Goal: Task Accomplishment & Management: Manage account settings

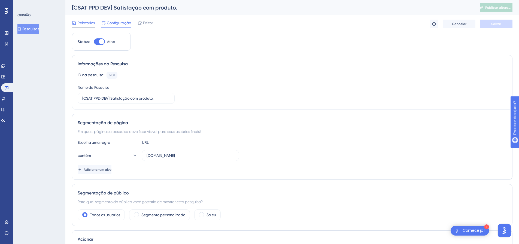
click at [84, 27] on div "Relatórios" at bounding box center [83, 24] width 23 height 9
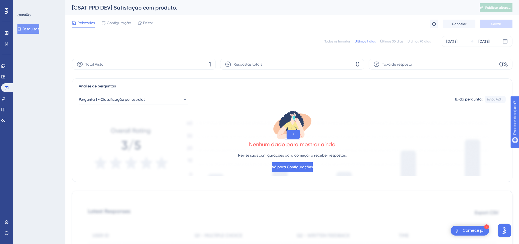
click at [213, 64] on div "Total Visto 1" at bounding box center [144, 64] width 144 height 11
click at [280, 83] on div "Análise de perguntas" at bounding box center [292, 86] width 427 height 7
click at [279, 41] on div "All Times Last 7 Days Last 30 Days Last 90 Days [DATE] [DATE]" at bounding box center [292, 41] width 441 height 11
click at [220, 23] on div "Reports Configuration Editor Troubleshoot Cancel Save" at bounding box center [292, 23] width 441 height 17
click at [270, 37] on div "All Times Last 7 Days Last 30 Days Last 90 Days [DATE] [DATE]" at bounding box center [292, 41] width 441 height 11
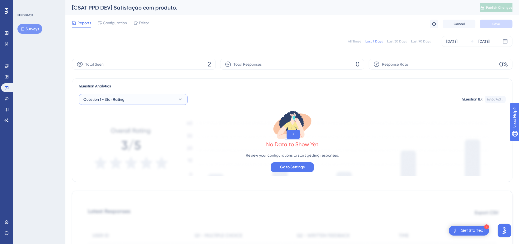
click at [132, 99] on button "Question 1 - Star Rating" at bounding box center [133, 99] width 109 height 11
click at [133, 143] on span "Question 2 - Written Feedback" at bounding box center [113, 143] width 53 height 7
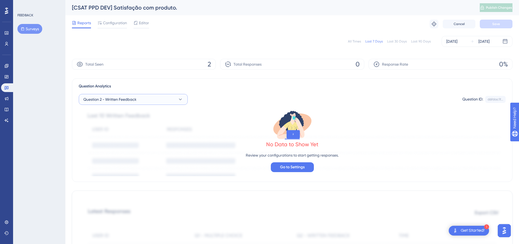
drag, startPoint x: 136, startPoint y: 99, endPoint x: 137, endPoint y: 104, distance: 5.2
click at [137, 99] on span "Question 2 - Written Feedback" at bounding box center [109, 99] width 53 height 7
click at [133, 156] on span "Question 3 - Written Feedback" at bounding box center [113, 154] width 53 height 7
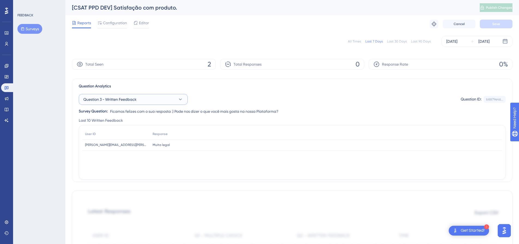
click at [143, 102] on button "Question 3 - Written Feedback" at bounding box center [133, 99] width 109 height 11
click at [130, 135] on div "Question 1 - Star Rating Question 1 - Star Rating" at bounding box center [133, 132] width 93 height 11
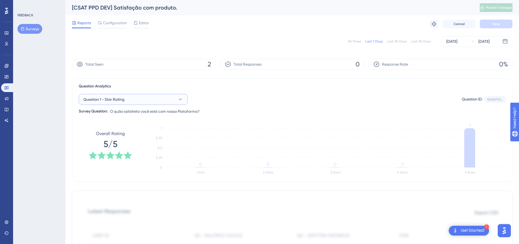
click at [156, 95] on button "Question 1 - Star Rating" at bounding box center [133, 99] width 109 height 11
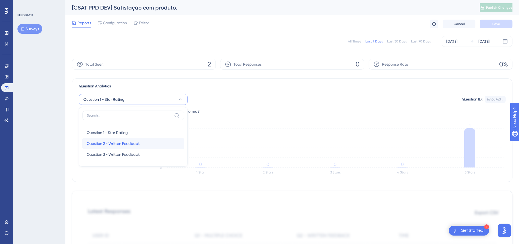
click at [143, 147] on div "Question 2 - Written Feedback Question 2 - Written Feedback" at bounding box center [133, 143] width 93 height 11
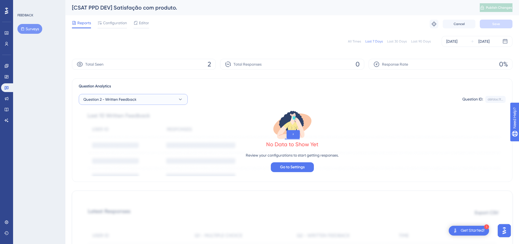
click at [153, 98] on button "Question 2 - Written Feedback" at bounding box center [133, 99] width 109 height 11
click at [117, 156] on span "Question 3 - Written Feedback" at bounding box center [113, 154] width 53 height 7
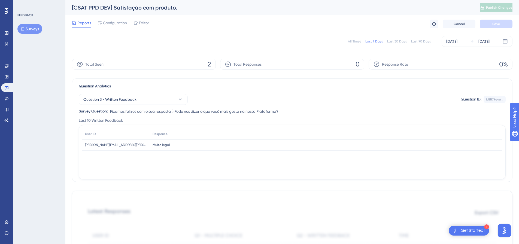
click at [200, 114] on span "Ficamos felizes com o sua resposta :) Pode nos dizer o que você mais gosta na n…" at bounding box center [194, 111] width 168 height 7
click at [365, 44] on div "All Times Last 7 Days Last 30 Days Last 90 Days Aug 14 2025 Aug 20 2025" at bounding box center [292, 41] width 441 height 11
click at [360, 41] on div "All Times" at bounding box center [354, 41] width 13 height 4
click at [339, 37] on div "All Times Last 7 Days Last 30 Days Last 90 Days Aug 08 2025 Aug 20 2025" at bounding box center [292, 41] width 441 height 11
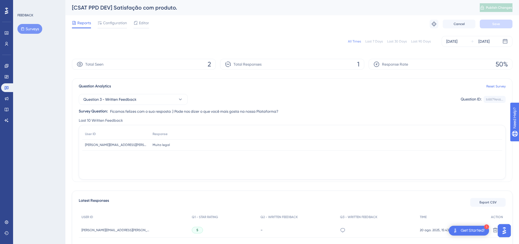
click at [6, 11] on icon at bounding box center [6, 10] width 3 height 7
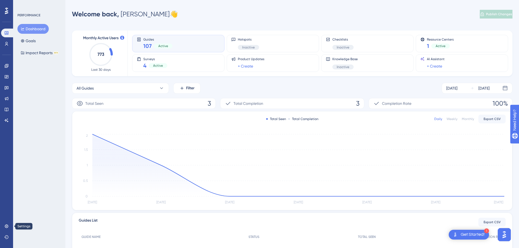
click at [12, 225] on div "Performance Users Engagement Widgets Feedback Product Updates Knowledge Base AI…" at bounding box center [6, 124] width 13 height 248
click at [10, 224] on link at bounding box center [6, 226] width 11 height 9
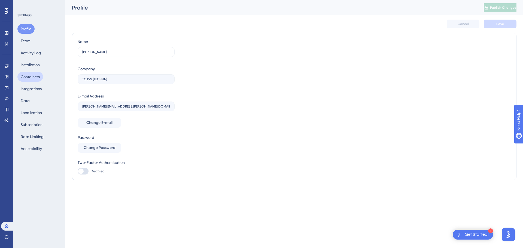
click at [34, 77] on button "Containers" at bounding box center [30, 77] width 26 height 10
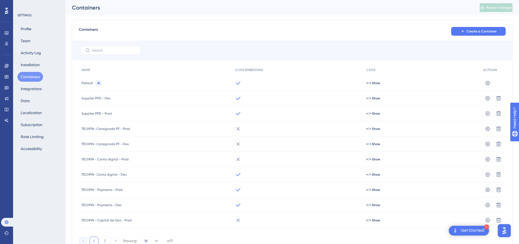
click at [13, 7] on div "Performance Users Engagement Widgets Feedback Product Updates Knowledge Base AI…" at bounding box center [6, 122] width 13 height 244
click at [11, 12] on div "Performance Users Engagement Widgets Feedback Product Updates Knowledge Base AI…" at bounding box center [6, 66] width 11 height 118
click at [9, 12] on div at bounding box center [6, 11] width 9 height 9
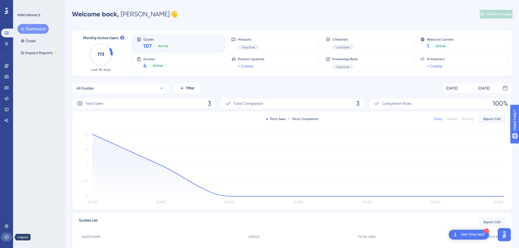
click at [10, 237] on button at bounding box center [6, 237] width 11 height 9
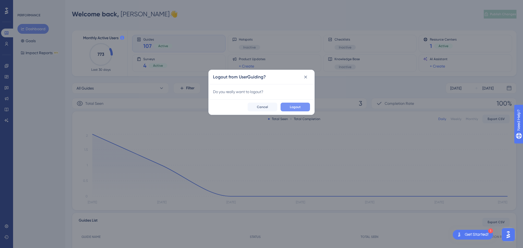
click at [303, 106] on button "Logout" at bounding box center [295, 107] width 29 height 9
